Goal: Task Accomplishment & Management: Complete application form

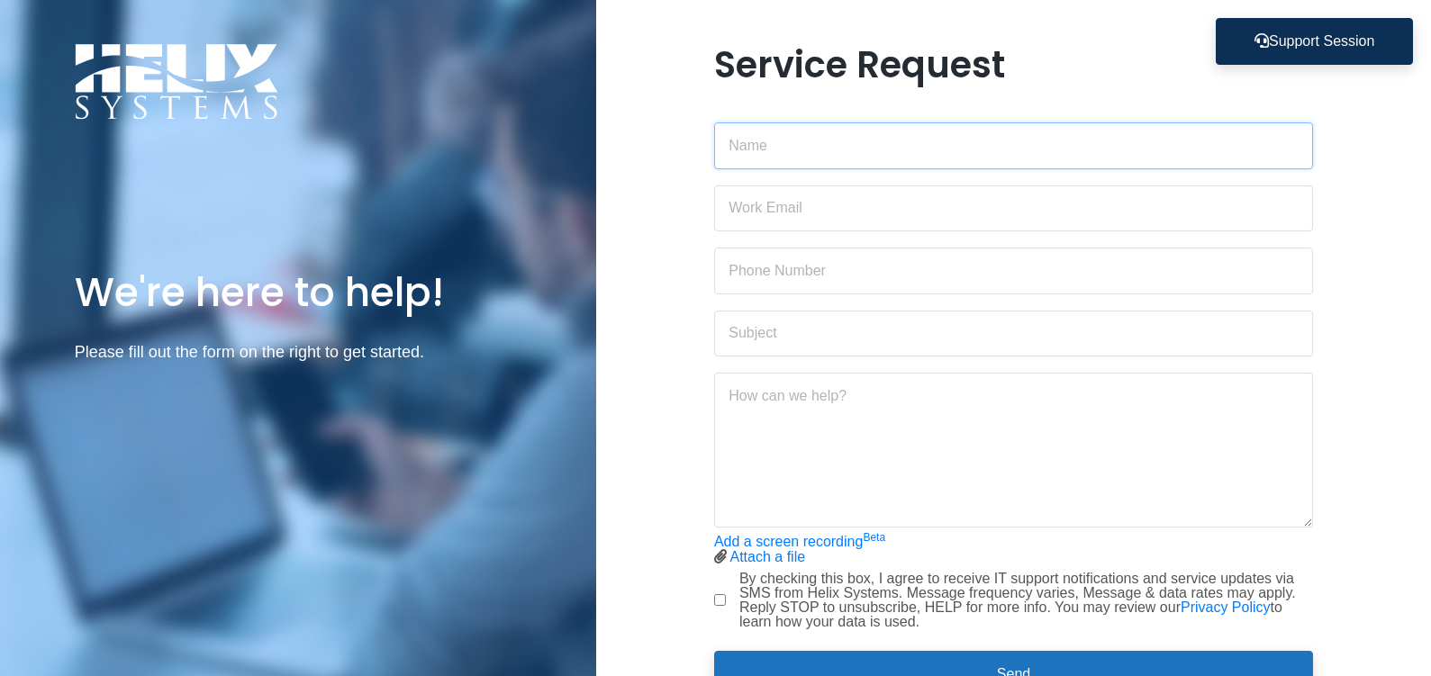
click at [938, 140] on input "text" at bounding box center [1013, 145] width 599 height 47
type input "[PERSON_NAME]"
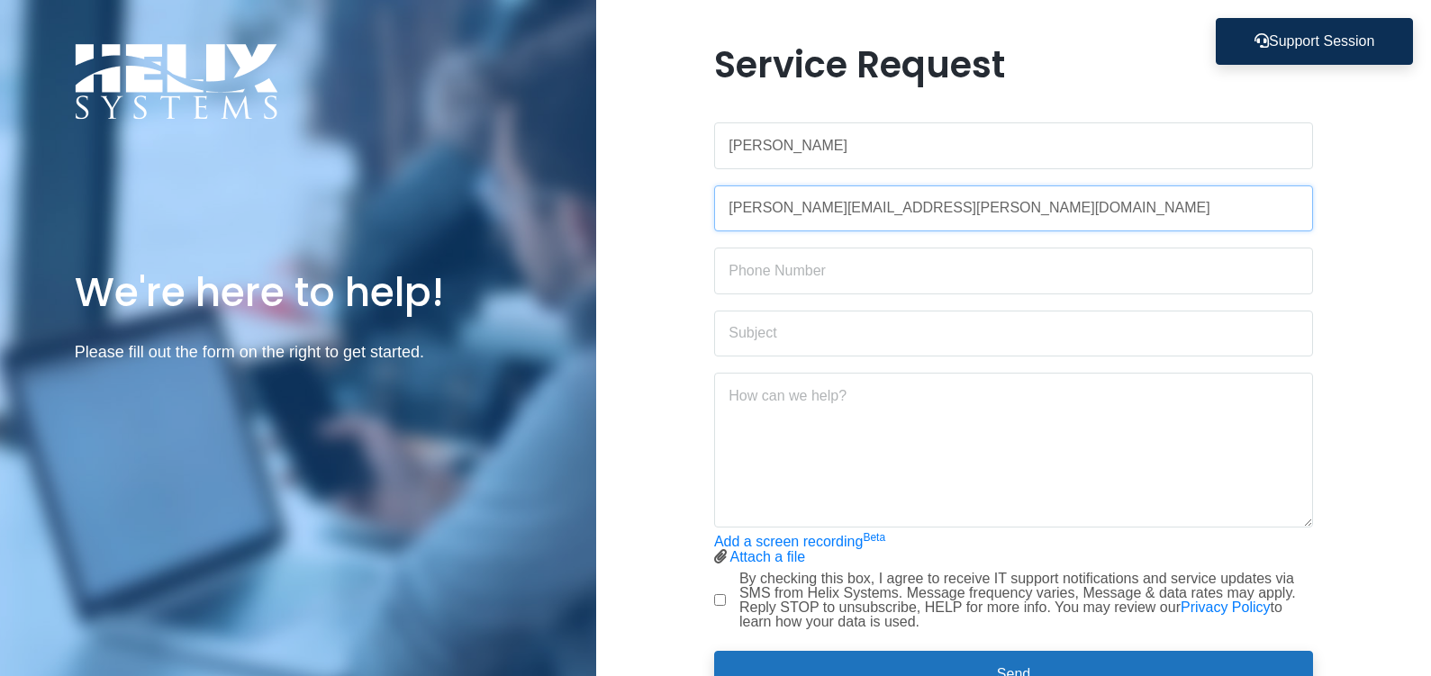
type input "[PERSON_NAME][EMAIL_ADDRESS][PERSON_NAME][DOMAIN_NAME]"
type input "2036712890"
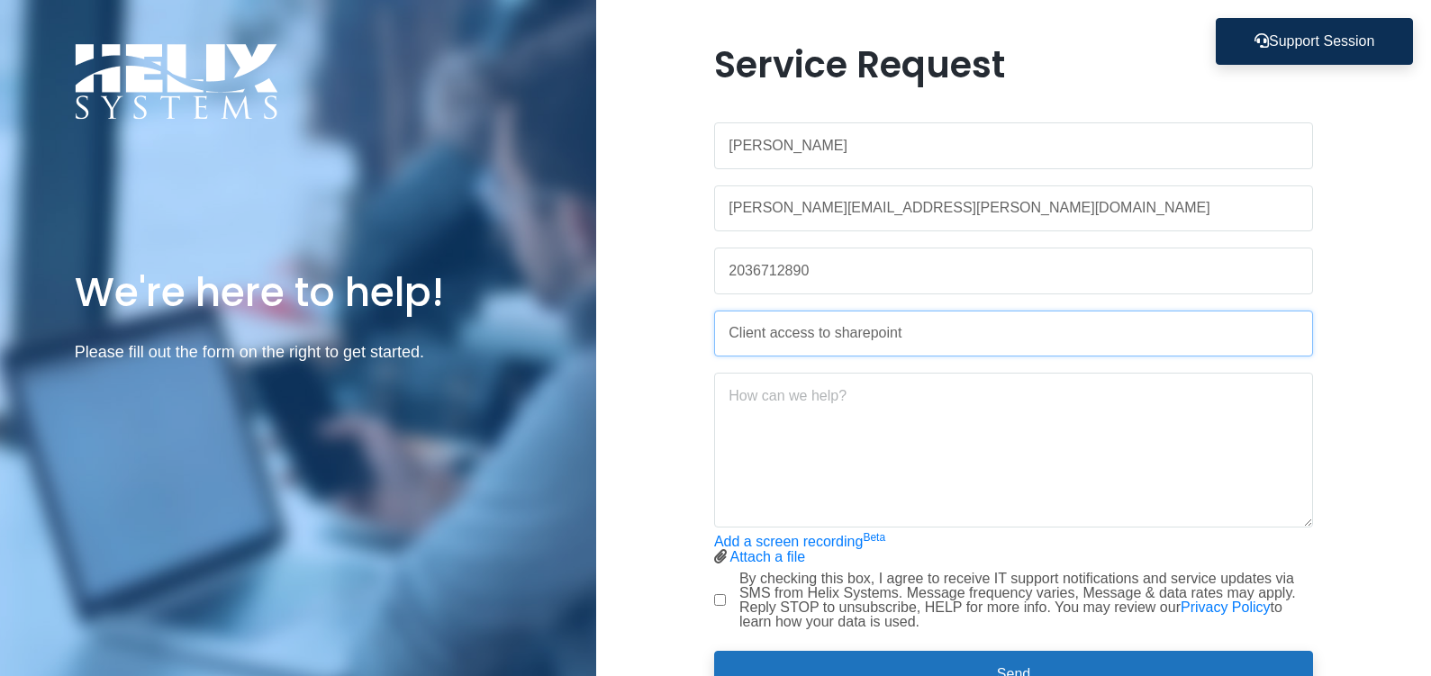
type input "Client access to sharepoint"
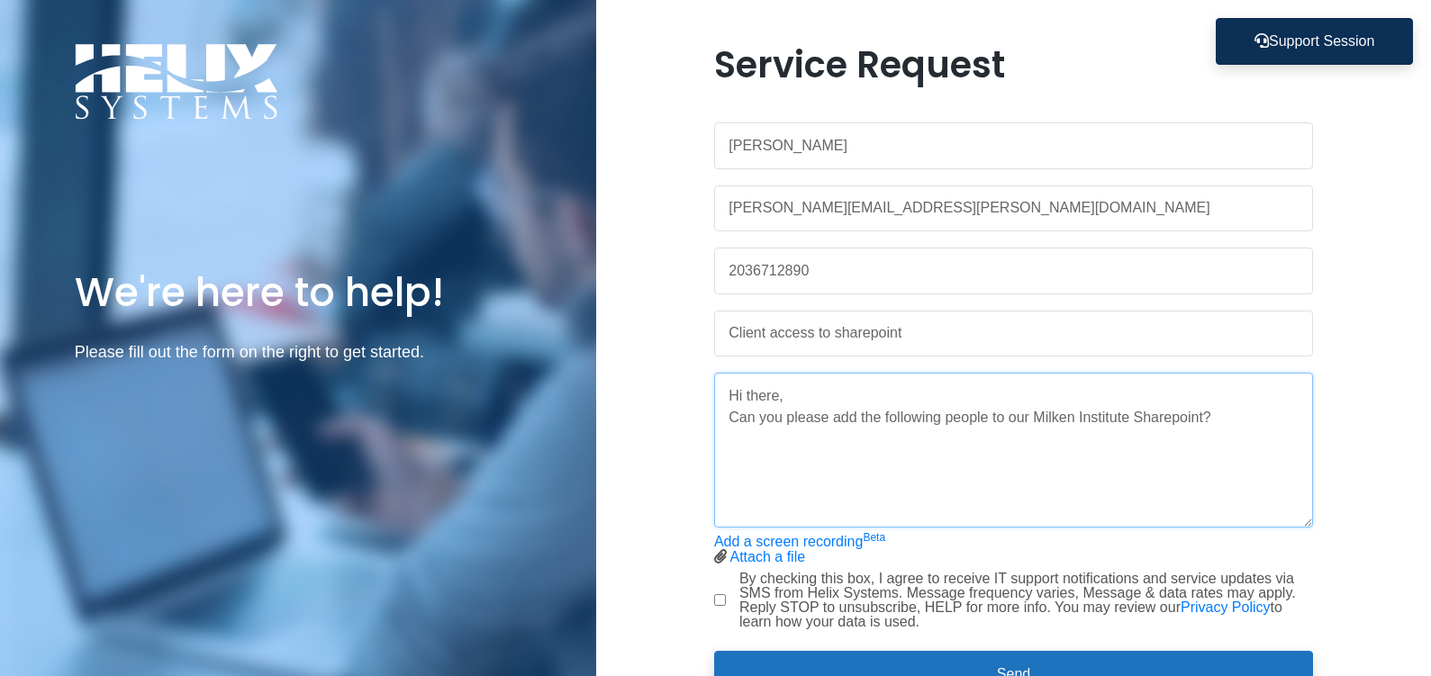
click at [1092, 468] on textarea "Hi there, Can you please add the following people to our Milken Institute Share…" at bounding box center [1013, 450] width 599 height 155
click at [1220, 412] on textarea "Hi there, Can you please add the following people to our Milken Institute Share…" at bounding box center [1013, 450] width 599 height 155
paste textarea "[EMAIL_ADDRESS][DOMAIN_NAME] [EMAIL_ADDRESS][DOMAIN_NAME] [EMAIL_ADDRESS][DOMAI…"
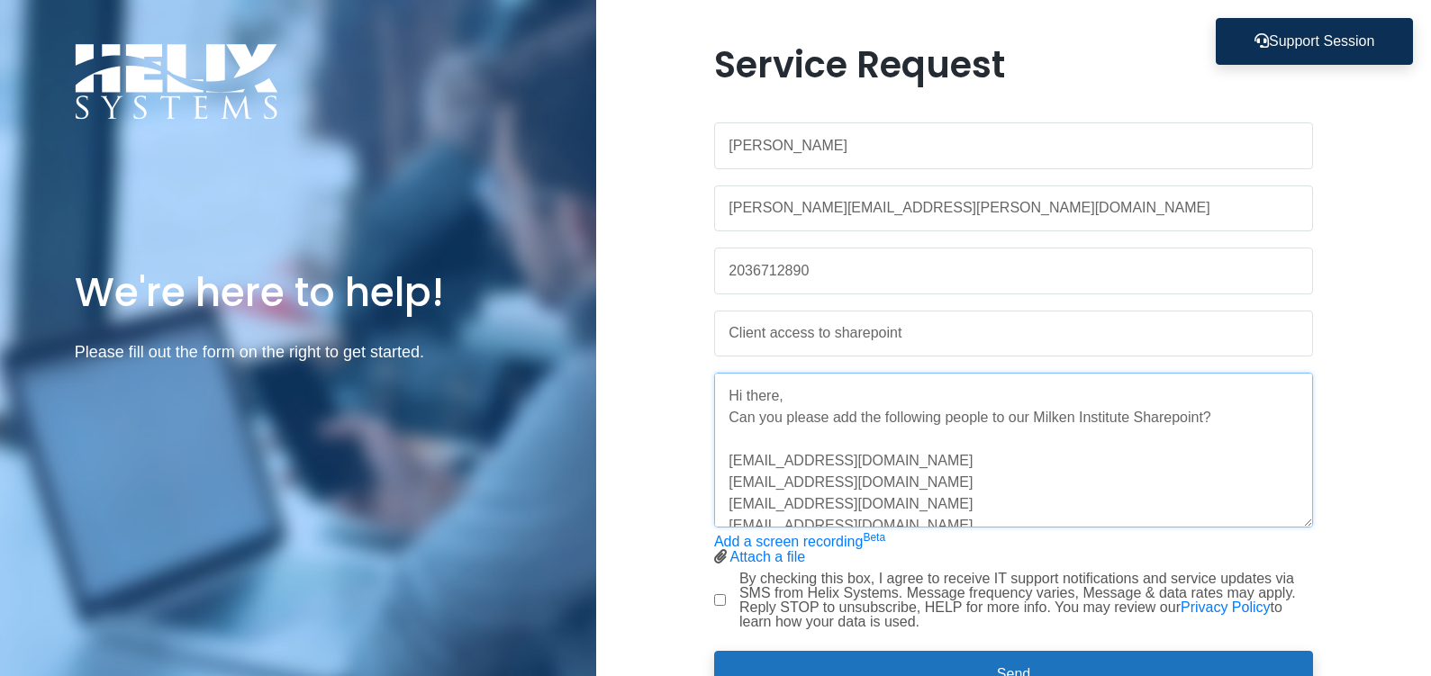
click at [1244, 421] on textarea "Hi there, Can you please add the following people to our Milken Institute Share…" at bounding box center [1013, 450] width 599 height 155
click at [1036, 416] on textarea "Hi there, Can you please add the following people to our Milken Institute Share…" at bounding box center [1013, 450] width 599 height 155
click at [983, 453] on textarea "Hi there, Can you please add the following people to our client access folder f…" at bounding box center [1013, 450] width 599 height 155
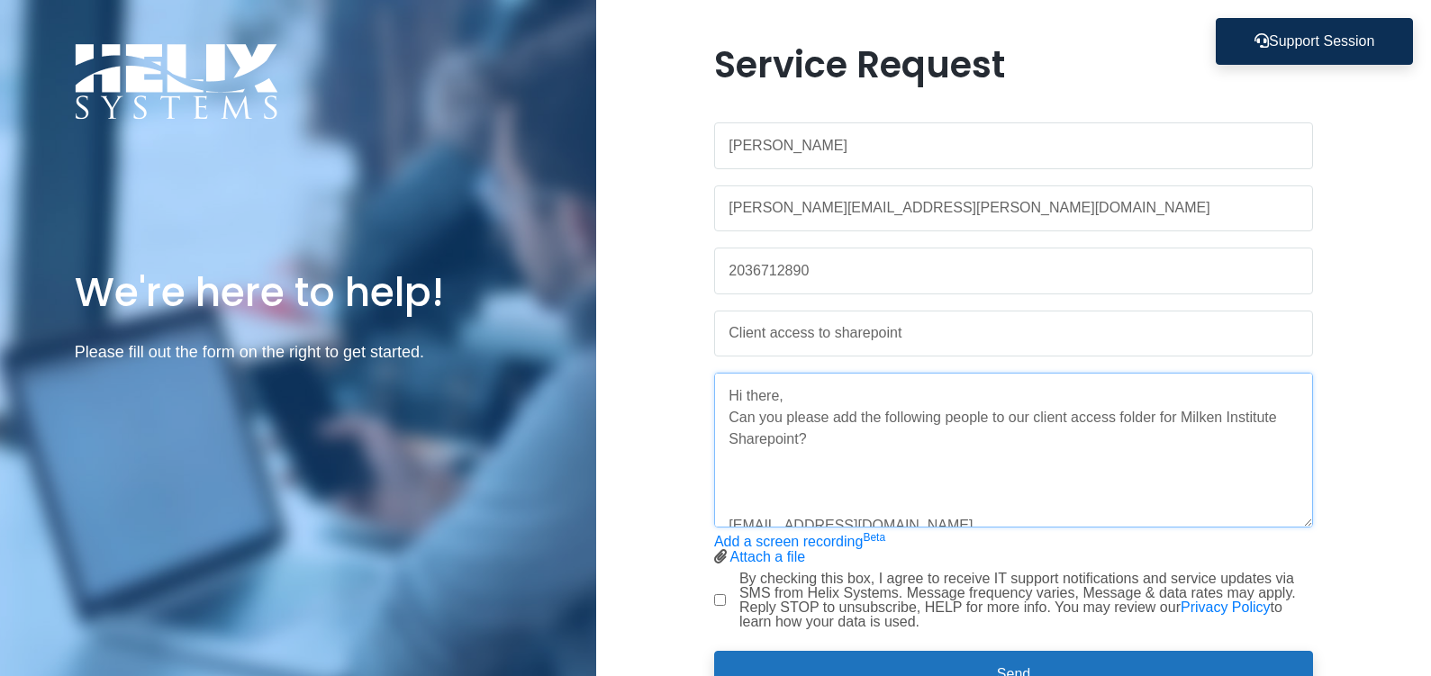
paste textarea "[URL][DOMAIN_NAME]"
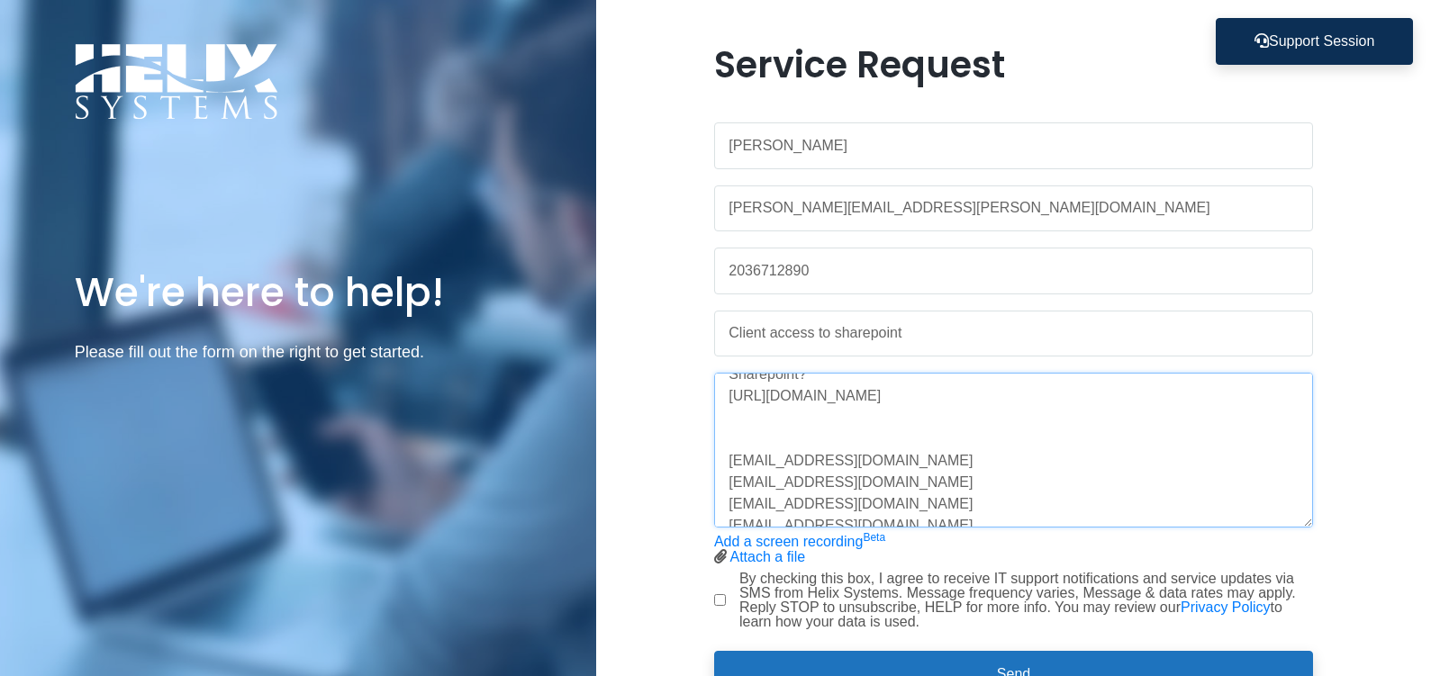
scroll to position [96, 0]
drag, startPoint x: 1214, startPoint y: 426, endPoint x: 718, endPoint y: 395, distance: 497.1
click at [718, 395] on textarea "Hi there, Can you please add the following people to our client access folder f…" at bounding box center [1013, 450] width 599 height 155
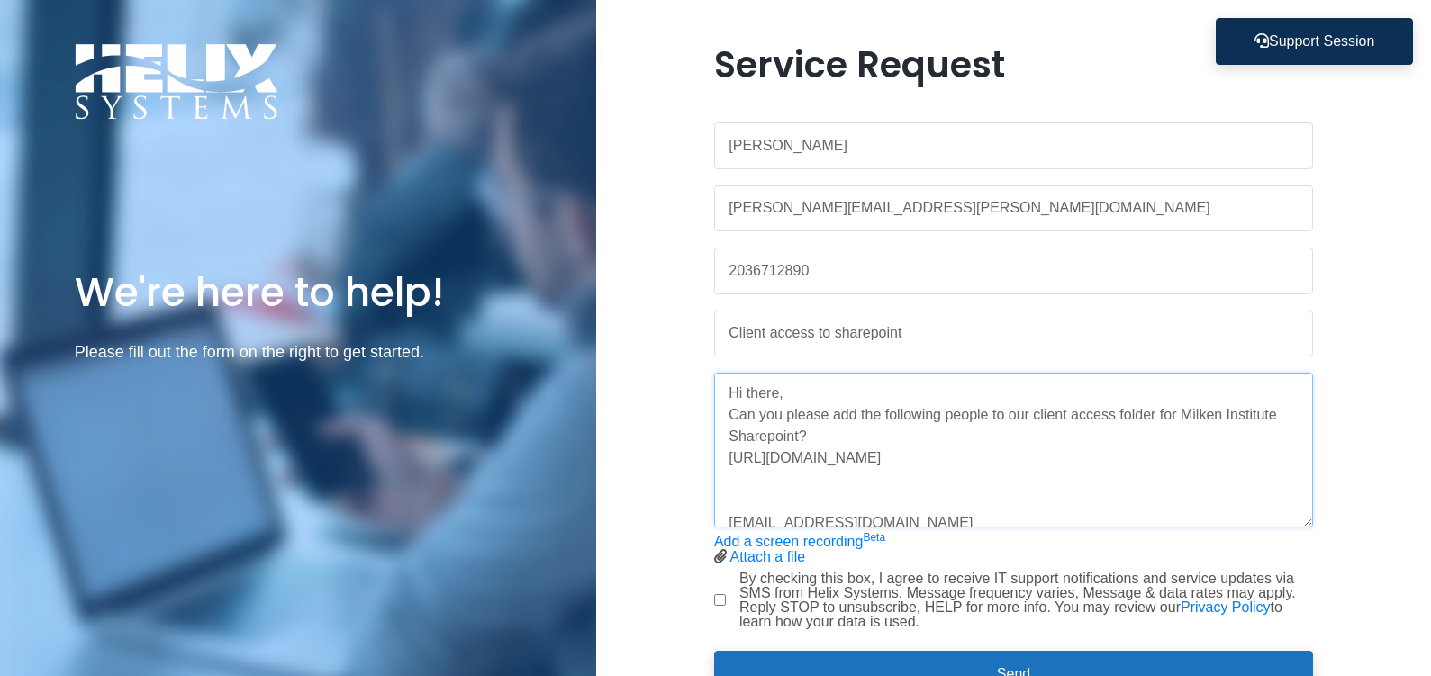
scroll to position [0, 0]
drag, startPoint x: 1021, startPoint y: 455, endPoint x: 708, endPoint y: 455, distance: 313.4
click at [708, 455] on div "Service Request Kristin Mayhew kristin.mayhew@velir.com 2036712890 Client acces…" at bounding box center [1014, 381] width 626 height 676
paste textarea "https://velir365.sharepoint.com/:f:/s/MILKN-MilkenInstitute/EvmN4LoVu_ZEiySu7qj…"
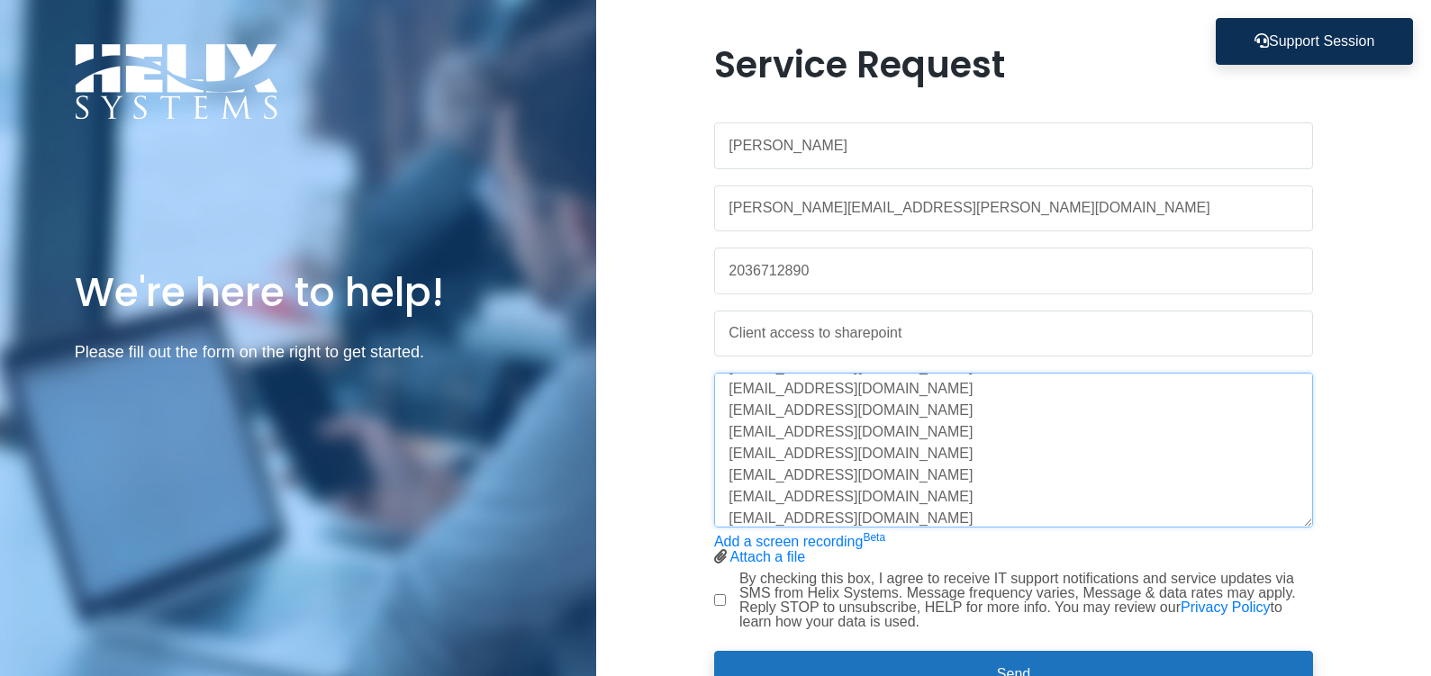
scroll to position [303, 0]
click at [937, 502] on textarea "Hi there, Can you please add the following people to our client access folder f…" at bounding box center [1013, 450] width 599 height 155
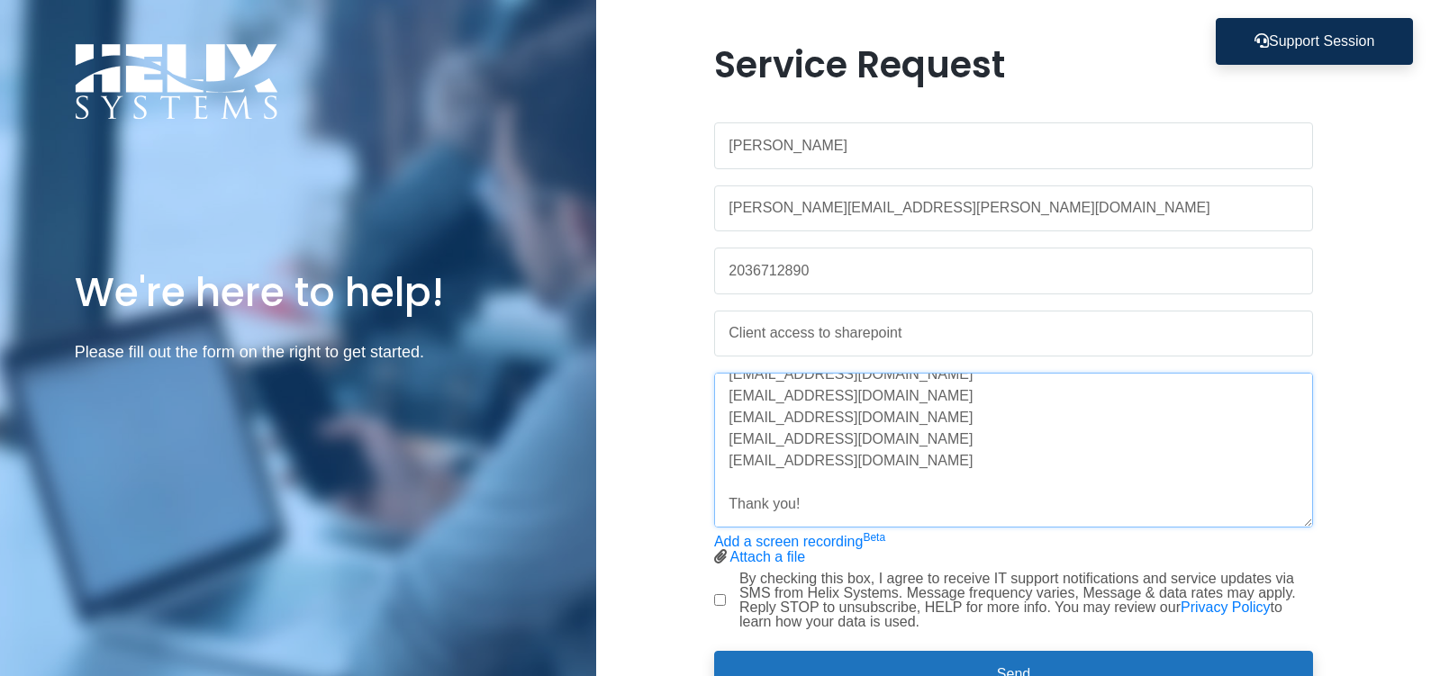
scroll to position [324, 0]
type textarea "Hi there, Can you please add the following people to our client access folder f…"
click at [731, 595] on div "By checking this box, I agree to receive IT support notifications and service u…" at bounding box center [1013, 601] width 599 height 58
click at [725, 604] on input "By checking this box, I agree to receive IT support notifications and service u…" at bounding box center [720, 600] width 12 height 12
checkbox input "true"
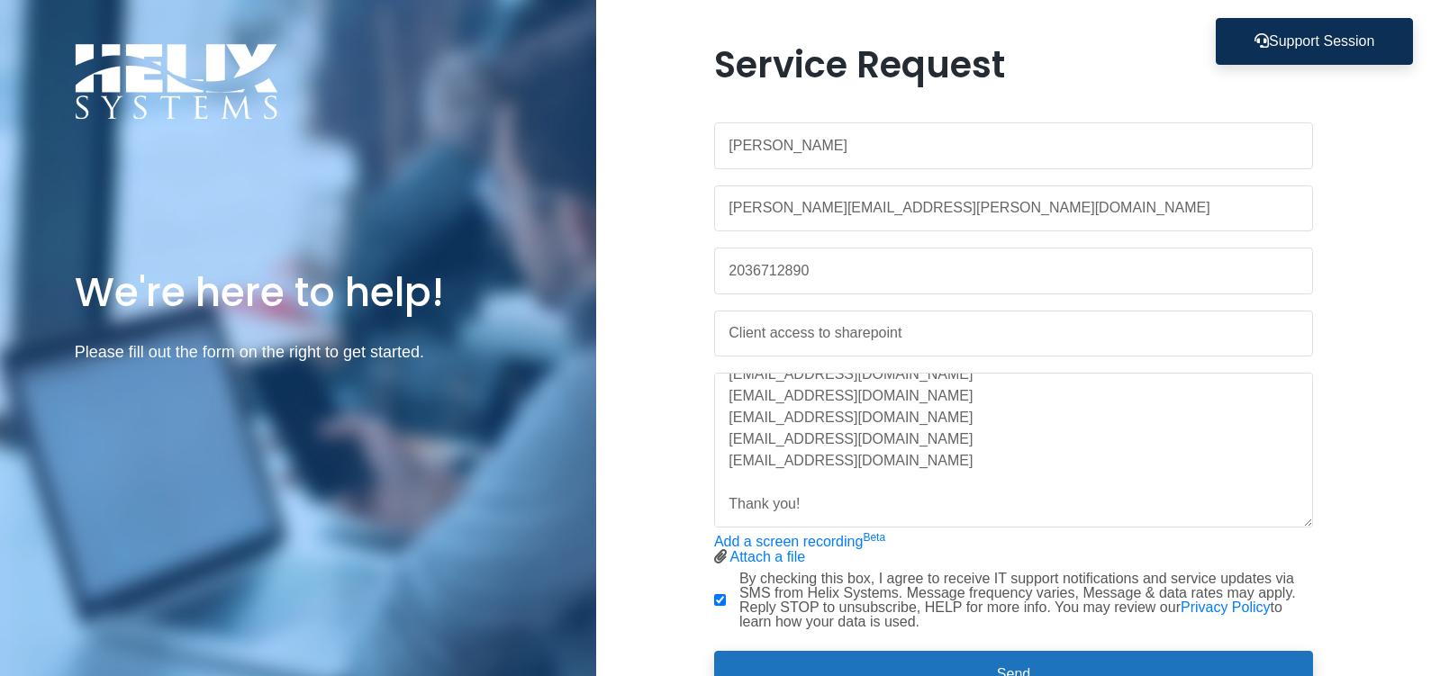
scroll to position [86, 0]
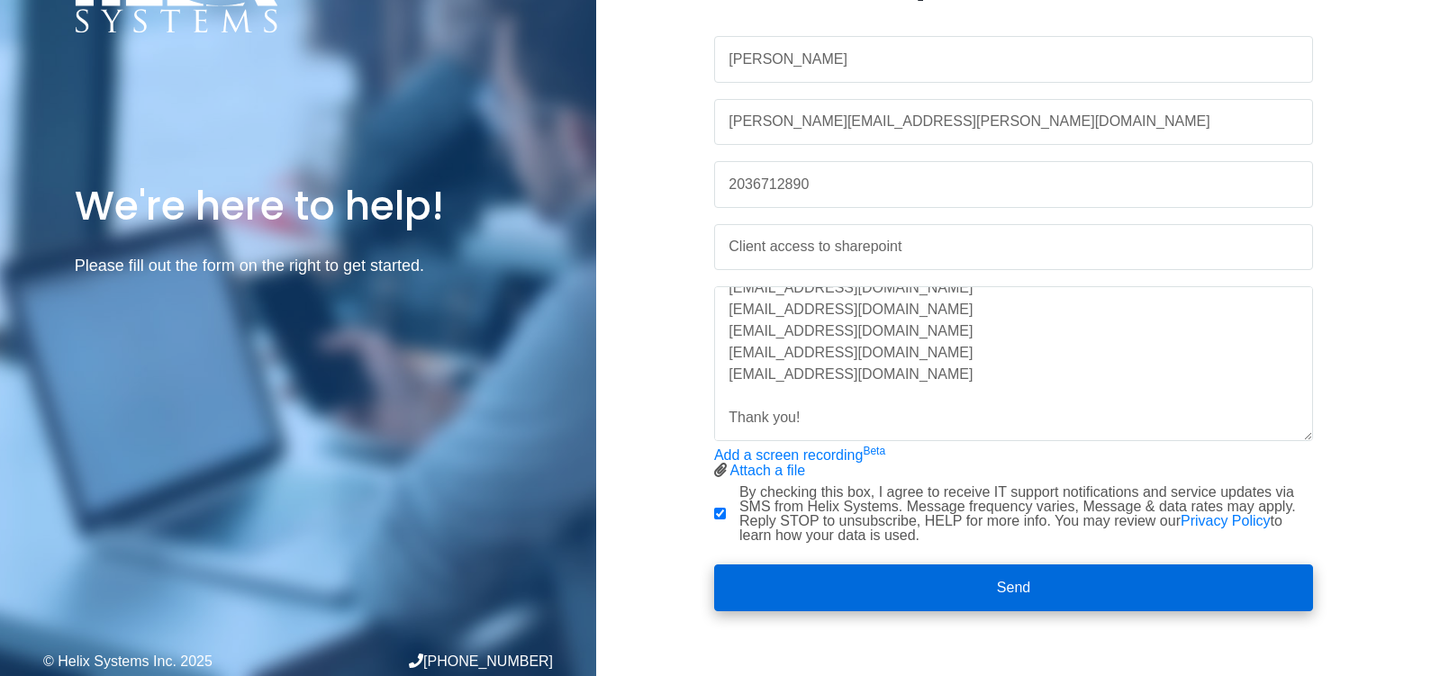
click at [965, 572] on button "Send" at bounding box center [1013, 588] width 599 height 47
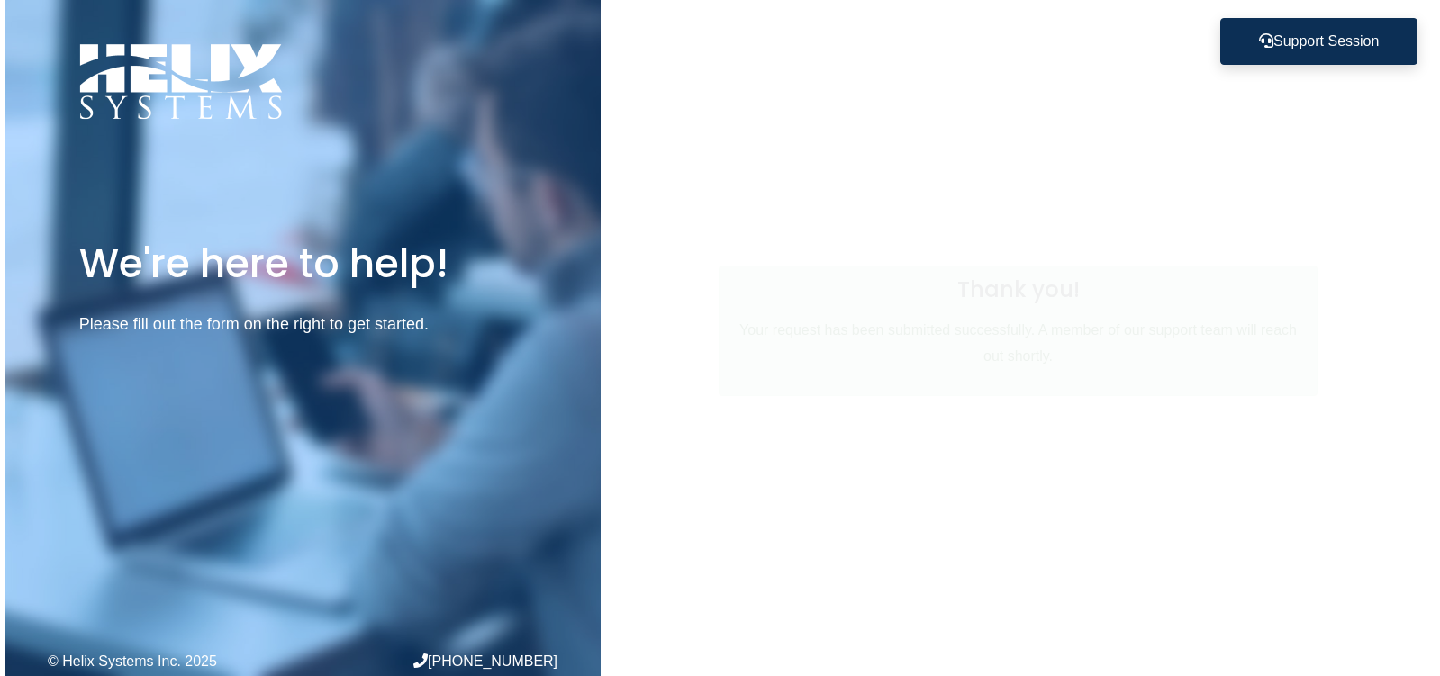
scroll to position [0, 0]
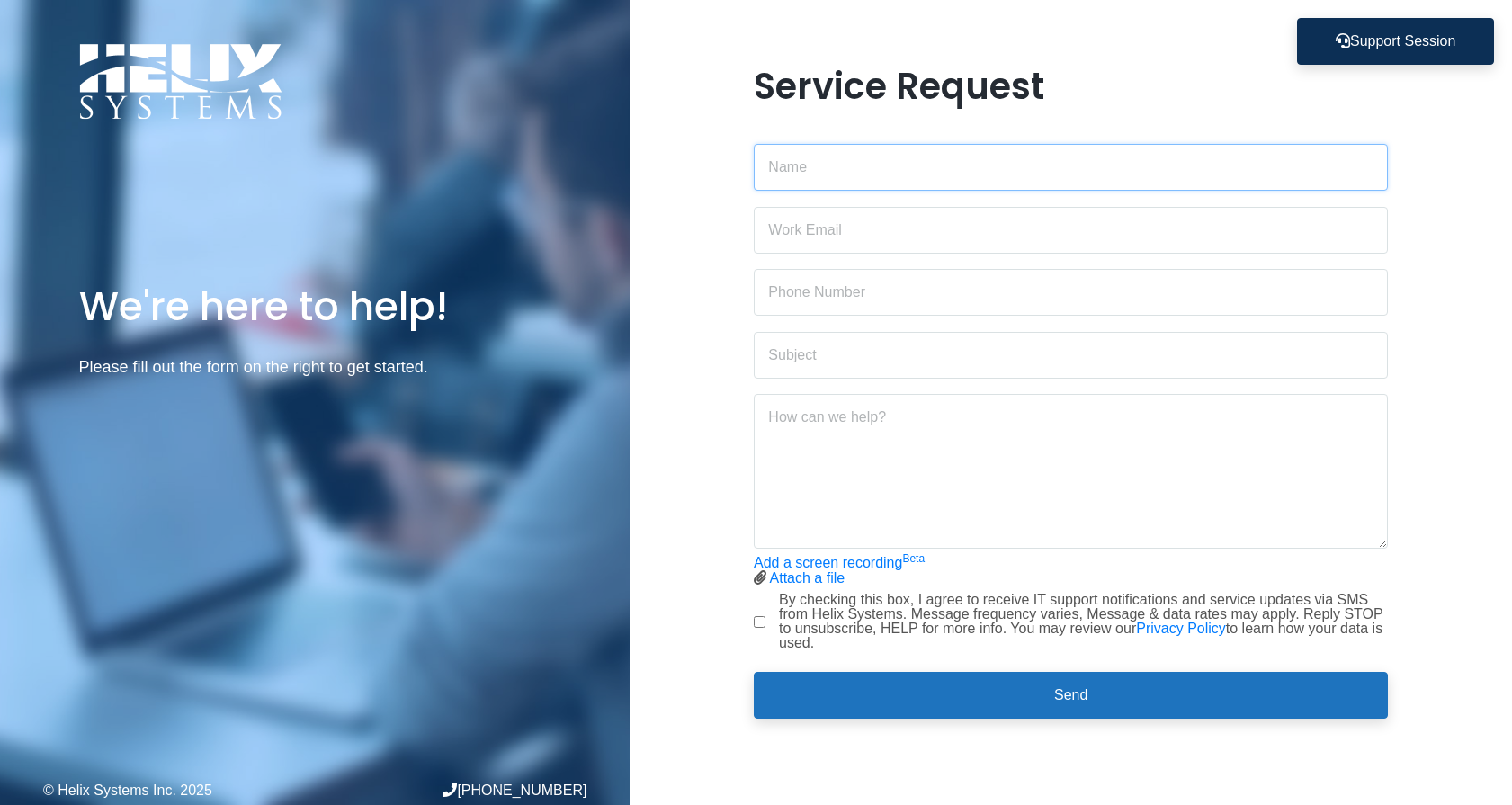
click at [830, 157] on input "text" at bounding box center [1071, 167] width 634 height 47
click at [1433, 625] on div "Service Request Add a screen recording Beta Attach a file Stop screen recording" at bounding box center [1070, 402] width 882 height 675
click at [1063, 488] on textarea at bounding box center [1071, 470] width 634 height 155
click at [1019, 146] on input "text" at bounding box center [1071, 167] width 634 height 47
type input "[PERSON_NAME]"
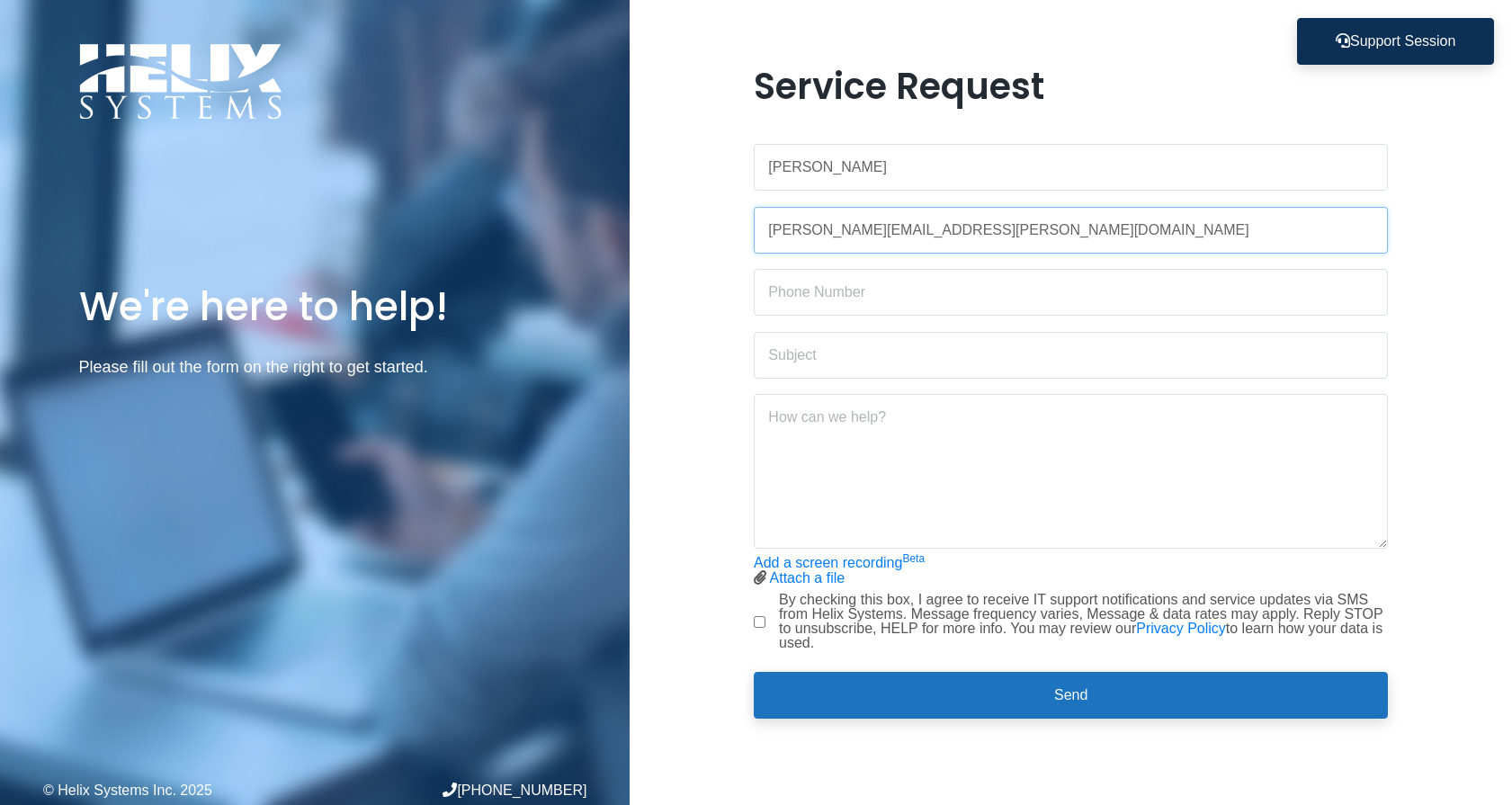
type input "[PERSON_NAME][EMAIL_ADDRESS][PERSON_NAME][DOMAIN_NAME]"
type input "203.671.2890"
type input "Add Clients to Sharepoint"
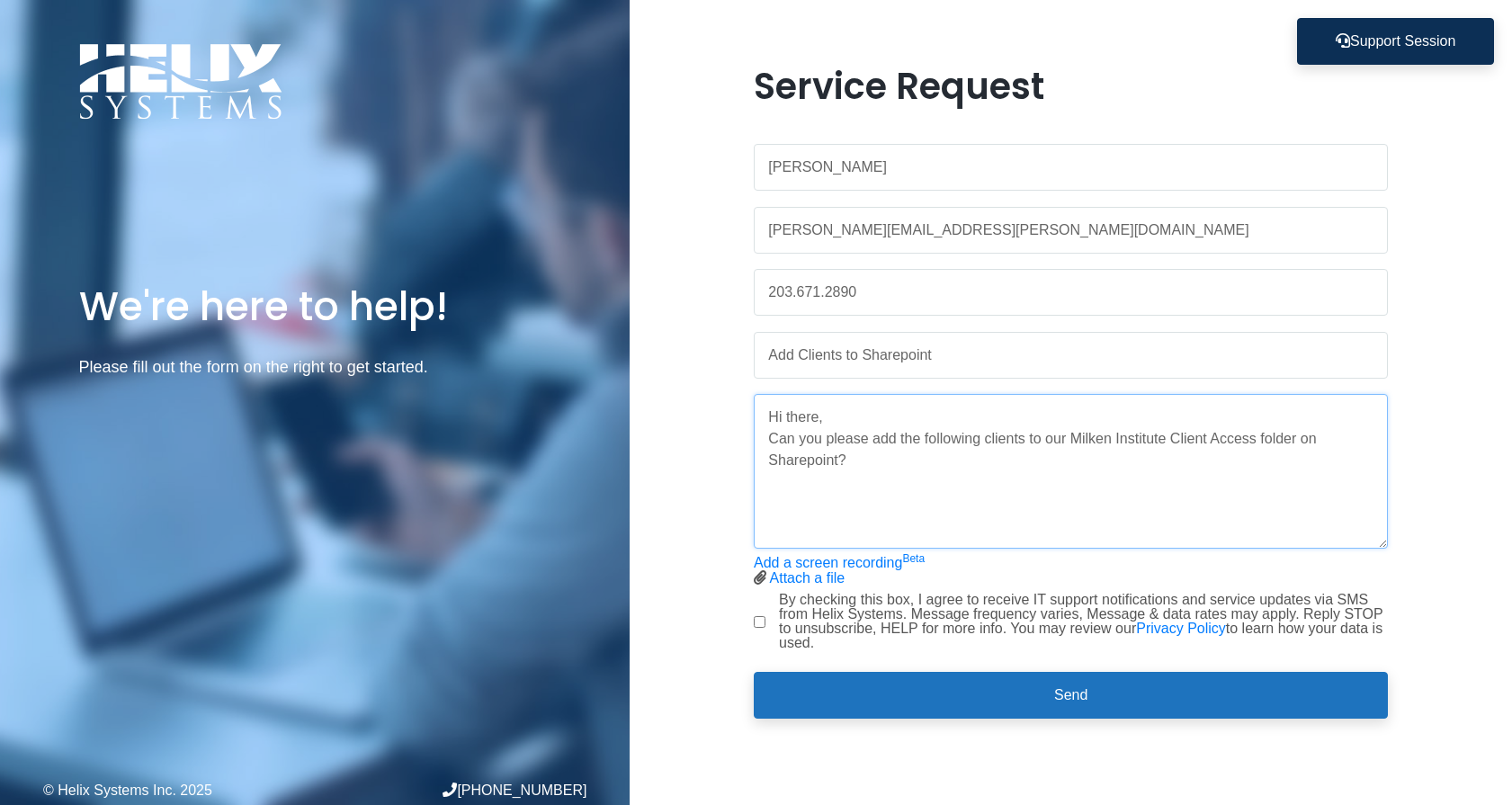
click at [797, 504] on textarea "Hi there, Can you please add the following clients to our Milken Institute Clie…" at bounding box center [1071, 470] width 634 height 155
paste textarea "[EMAIL_ADDRESS][DOMAIN_NAME] [EMAIL_ADDRESS][DOMAIN_NAME] [EMAIL_ADDRESS][DOMAI…"
click at [773, 502] on textarea "Hi there, Can you please add the following clients to our Milken Institute Clie…" at bounding box center [1071, 470] width 634 height 155
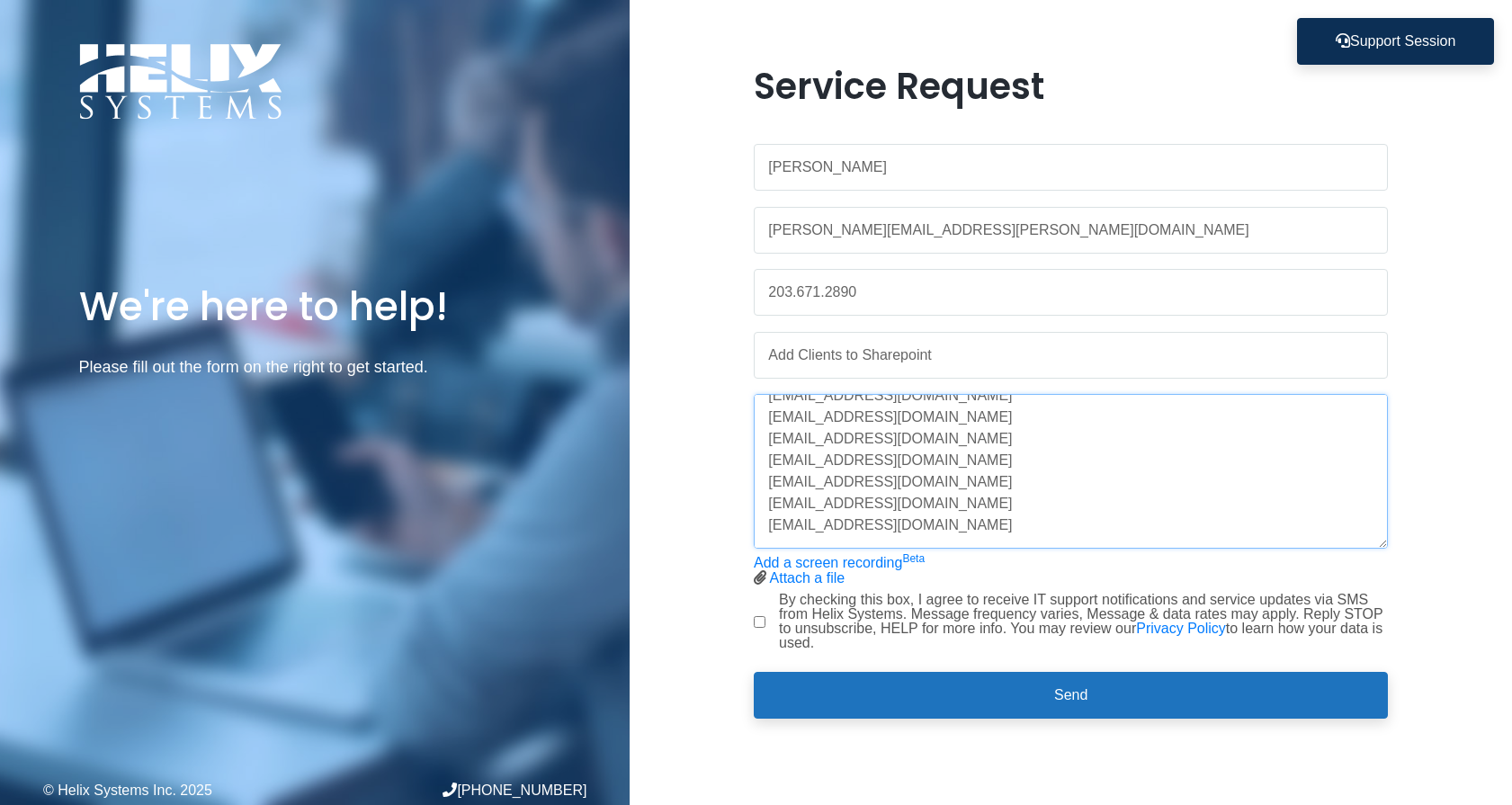
scroll to position [195, 0]
click at [1146, 515] on textarea "Hi there, Can you please add the following clients to our Milken Institute Clie…" at bounding box center [1071, 470] width 634 height 155
click at [535, 670] on div "We're here to help! Please fill out the form on the right to get started. © Hel…" at bounding box center [315, 402] width 629 height 805
click at [947, 538] on textarea "Hi there, Can you please add the following clients to our Milken Institute Clie…" at bounding box center [1071, 470] width 634 height 155
paste textarea "[URL][DOMAIN_NAME]"
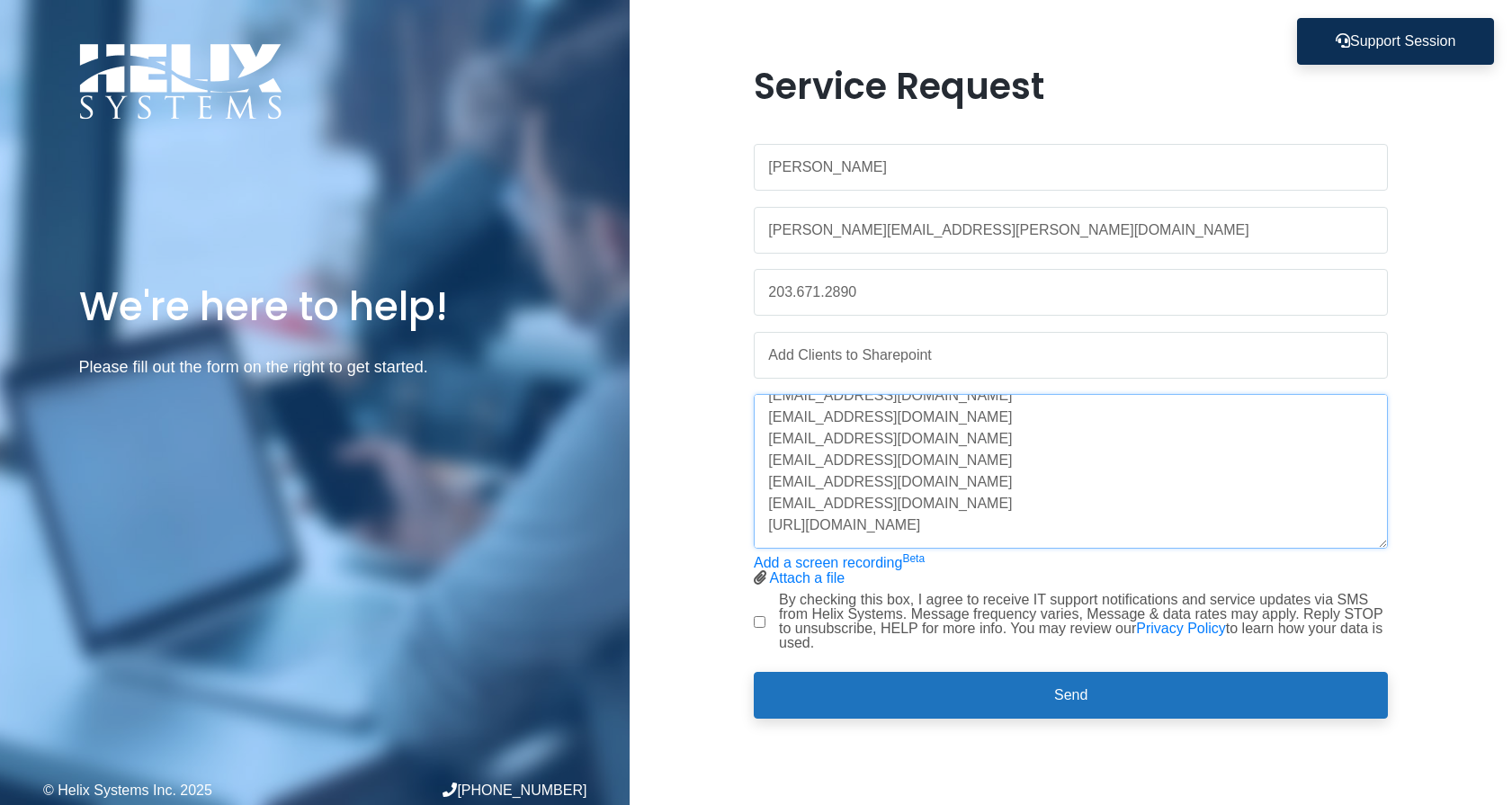
scroll to position [245, 0]
click at [965, 453] on textarea "Hi there, Can you please add the following clients to our Milken Institute Clie…" at bounding box center [1071, 470] width 634 height 155
click at [1233, 522] on textarea "Hi there, Can you please add the following clients to our Milken Institute Clie…" at bounding box center [1071, 470] width 634 height 155
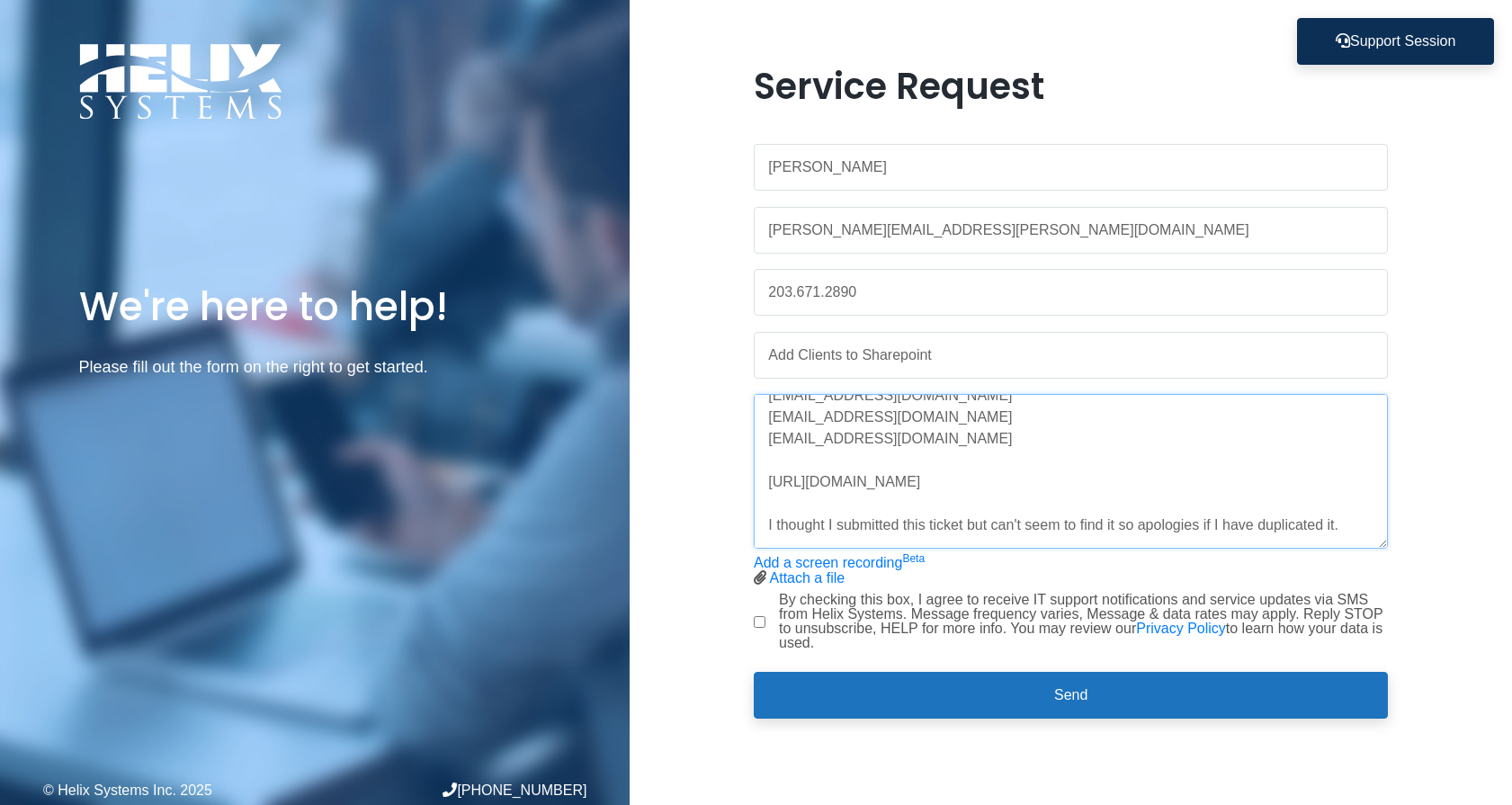
scroll to position [353, 0]
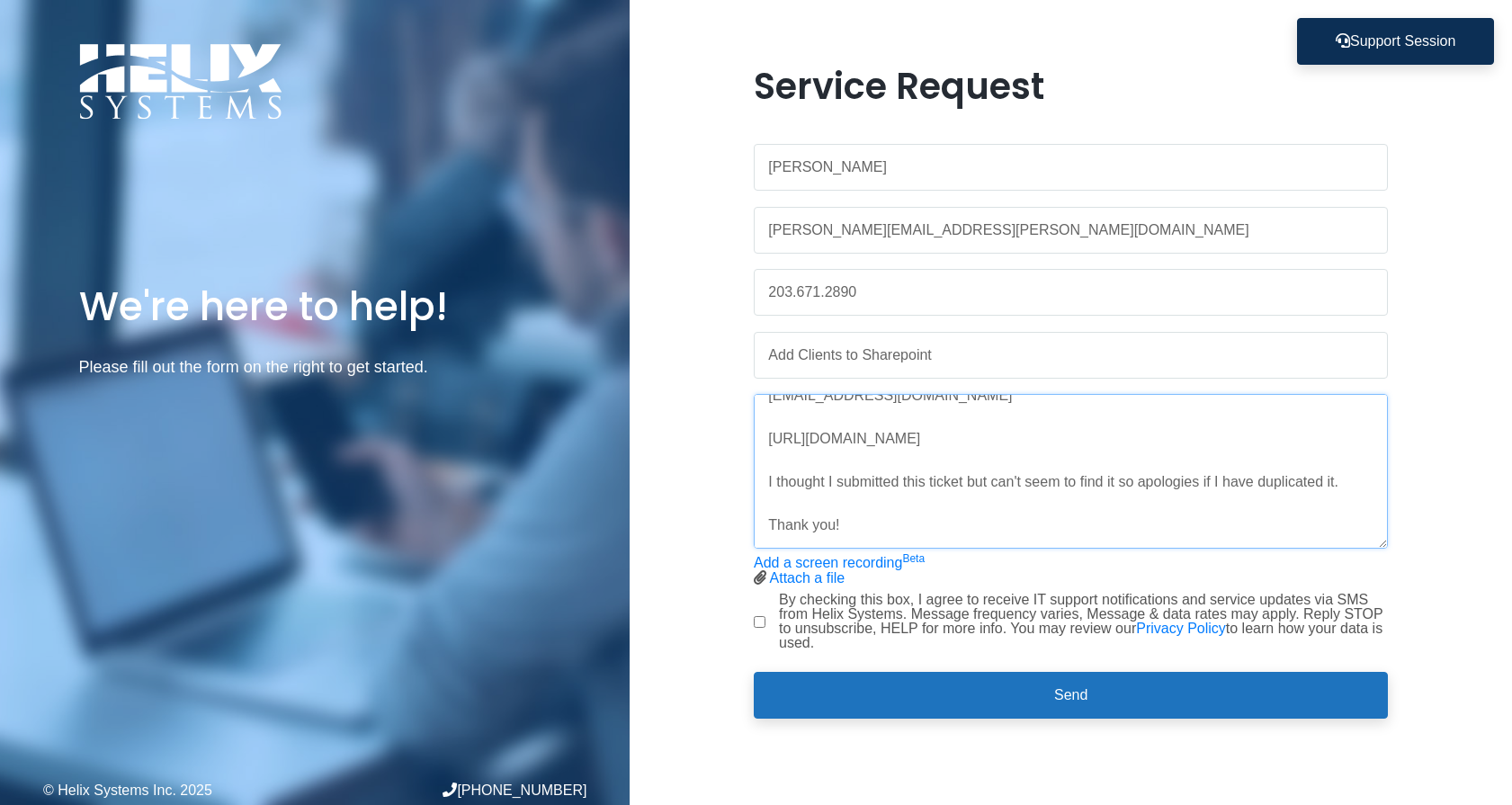
type textarea "Hi there, Can you please add the following clients to our Milken Institute Clie…"
click at [755, 618] on input "By checking this box, I agree to receive IT support notifications and service u…" at bounding box center [760, 622] width 12 height 12
checkbox input "true"
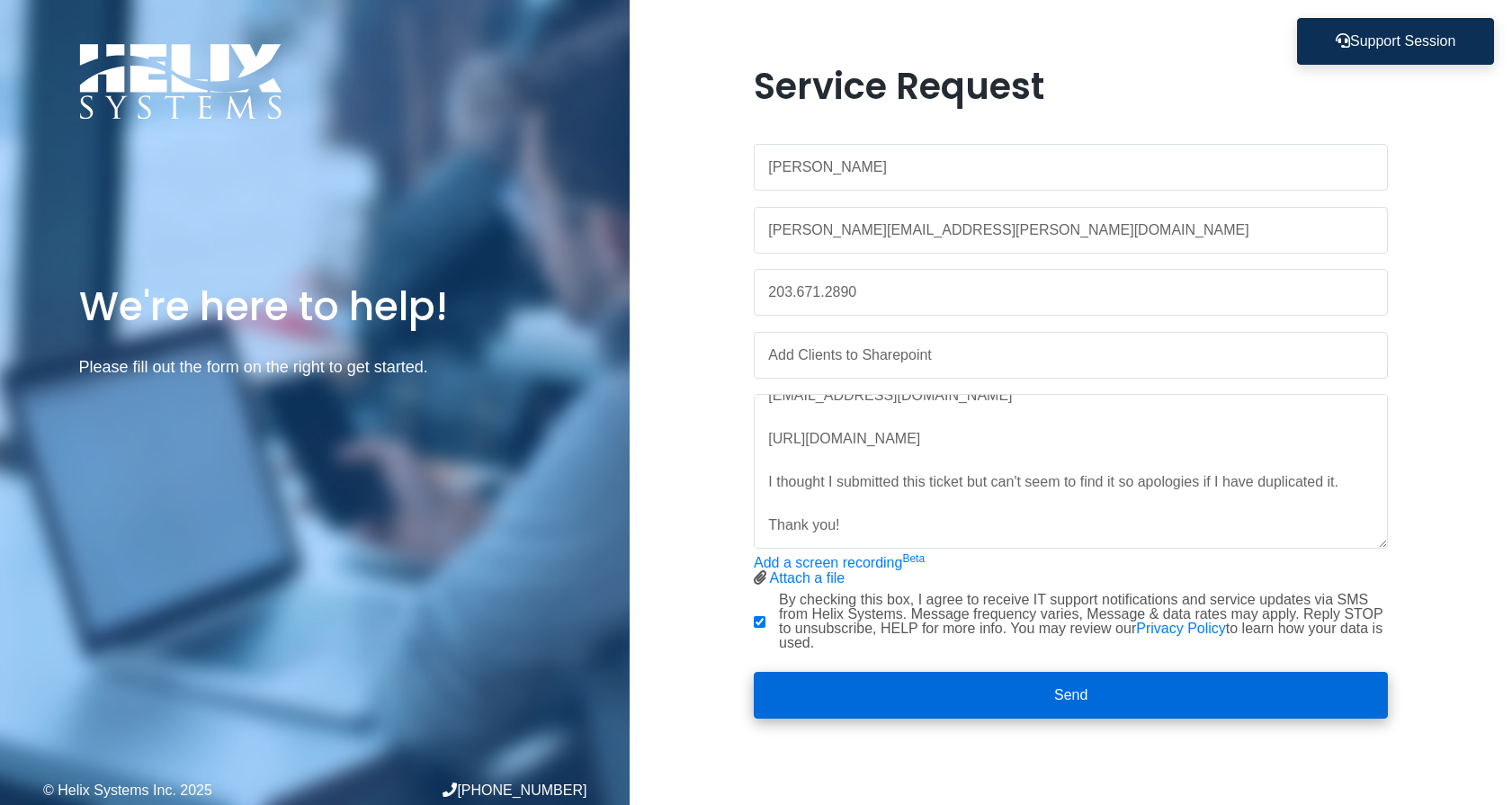
click at [1059, 695] on button "Send" at bounding box center [1071, 695] width 634 height 47
